Goal: Task Accomplishment & Management: Complete application form

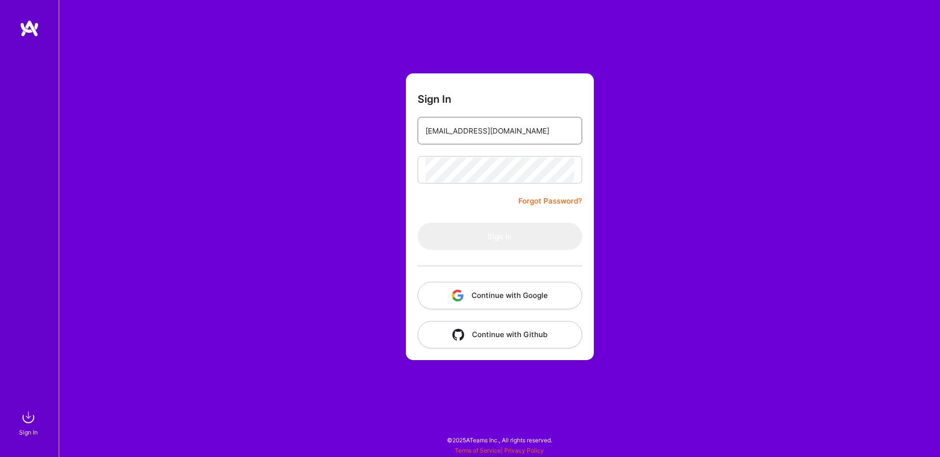
click at [520, 134] on input "eliromm@gmail.com" at bounding box center [499, 130] width 149 height 25
type input "eliromm@gmail.com"
click at [506, 89] on form "Sign In eliromm@gmail.com Forgot Password? Sign In Continue with Google Continu…" at bounding box center [500, 216] width 188 height 287
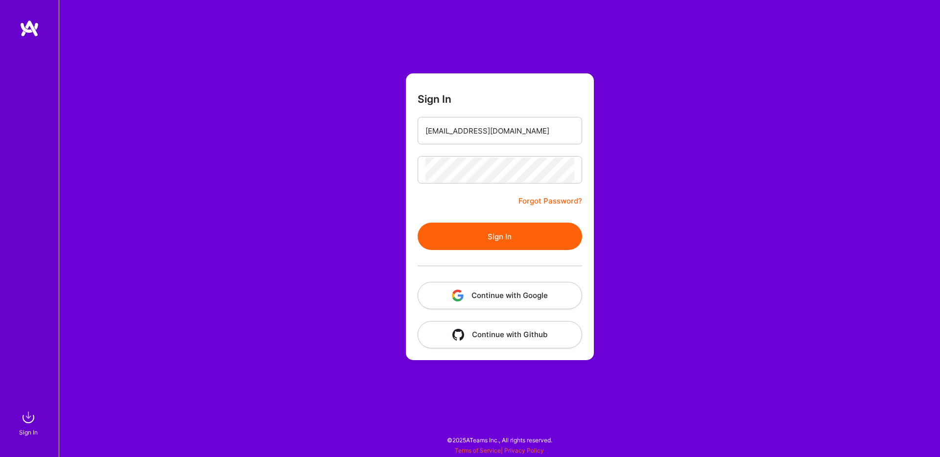
click at [463, 238] on button "Sign In" at bounding box center [500, 236] width 165 height 27
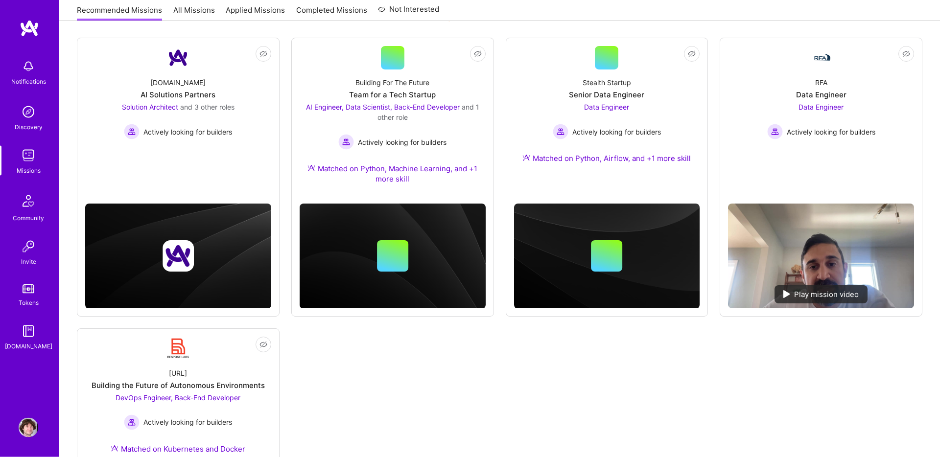
scroll to position [127, 0]
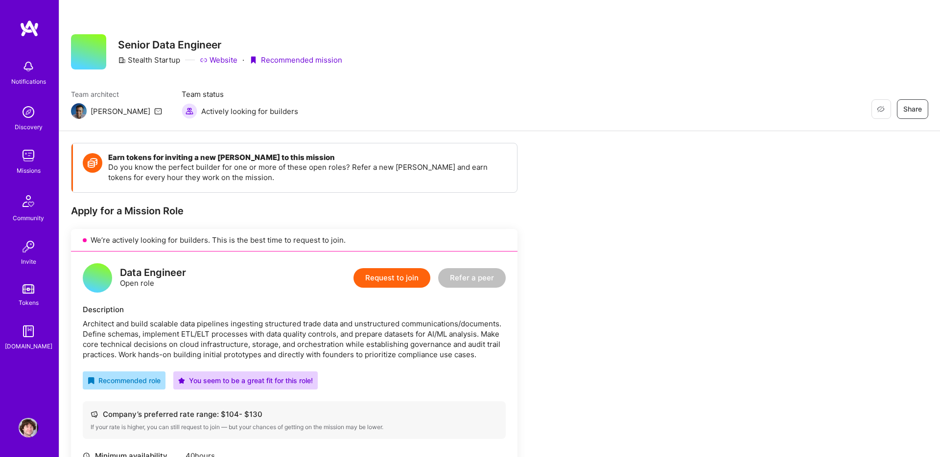
click at [387, 285] on button "Request to join" at bounding box center [392, 278] width 77 height 20
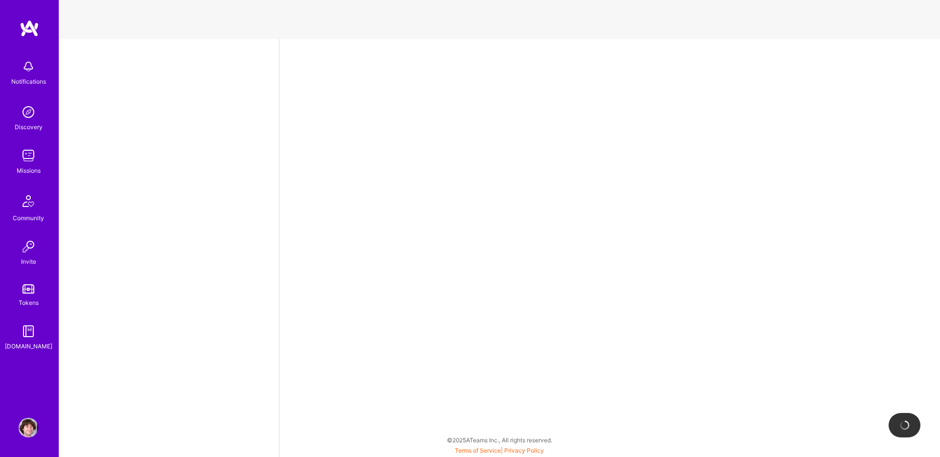
select select "DE"
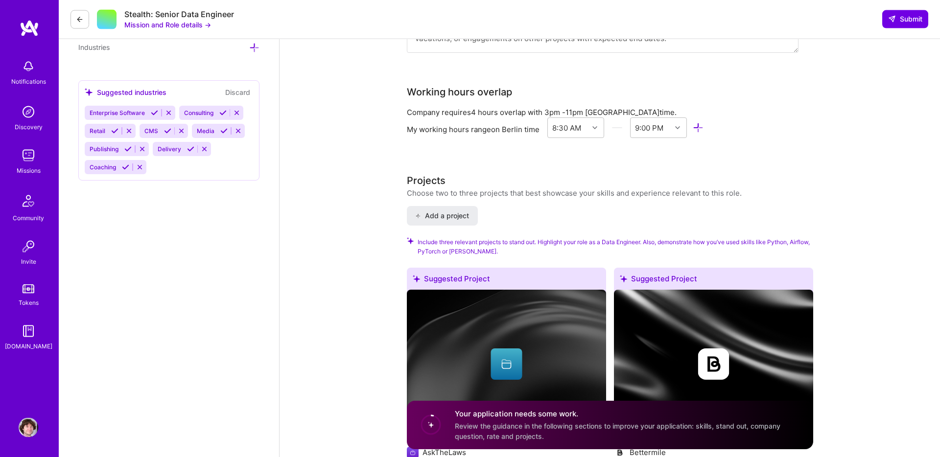
scroll to position [1011, 0]
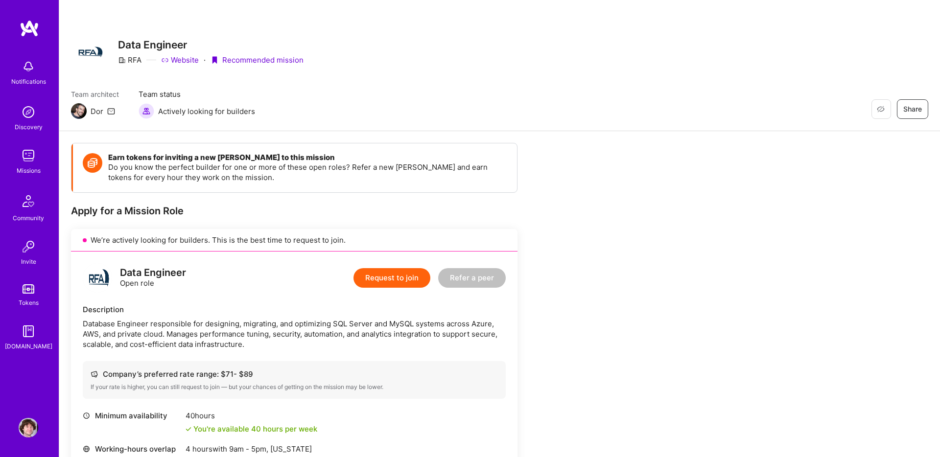
click at [79, 112] on img at bounding box center [79, 111] width 16 height 16
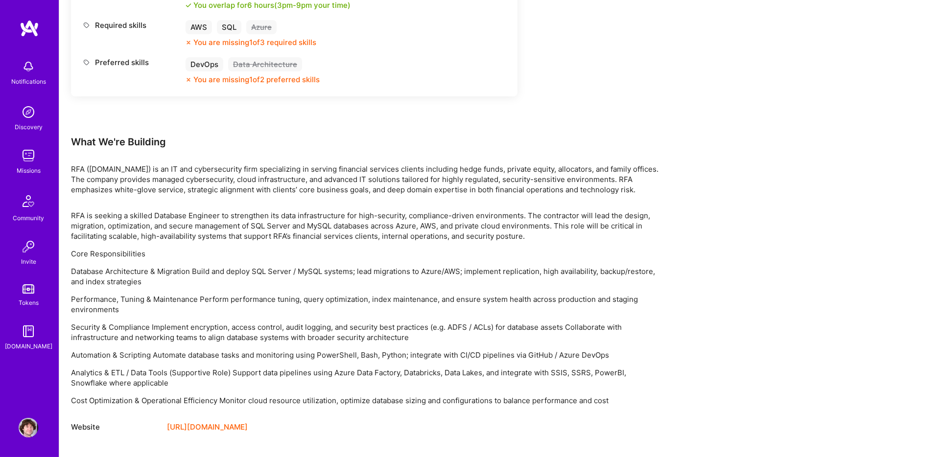
scroll to position [456, 0]
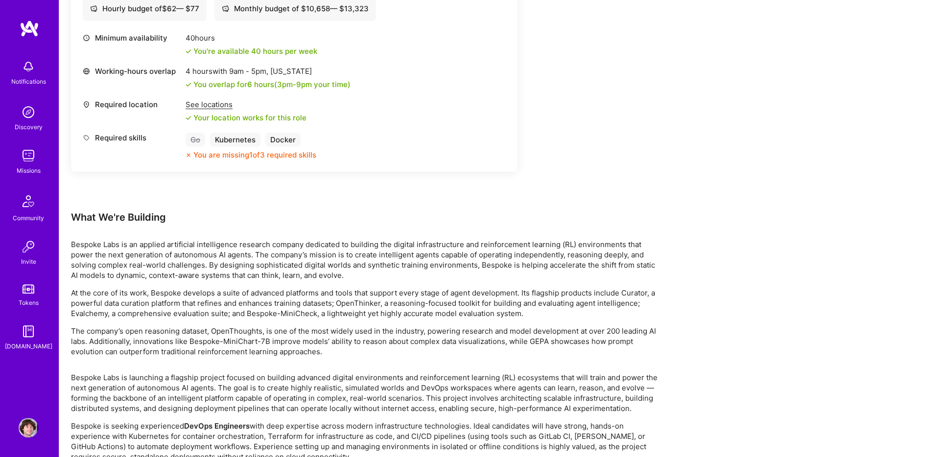
scroll to position [845, 0]
